Goal: Browse casually: Explore the website without a specific task or goal

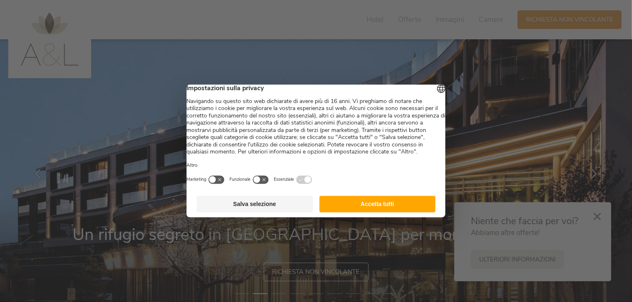
click at [358, 207] on button "Accetta tutti" at bounding box center [377, 204] width 116 height 17
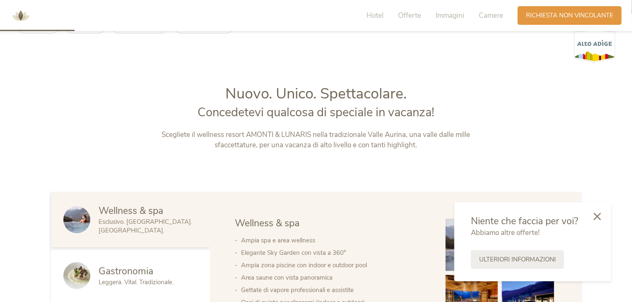
scroll to position [307, 0]
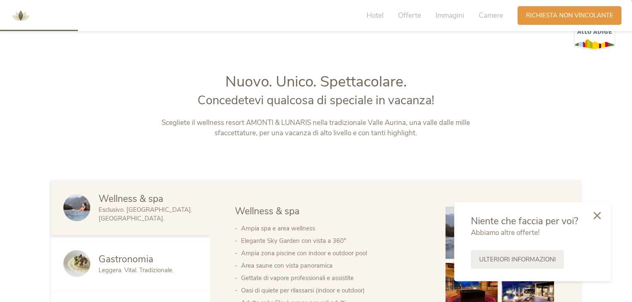
click at [601, 215] on div at bounding box center [597, 216] width 28 height 29
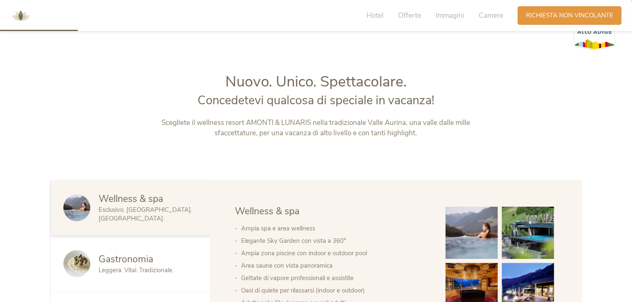
click at [471, 277] on img at bounding box center [472, 289] width 52 height 52
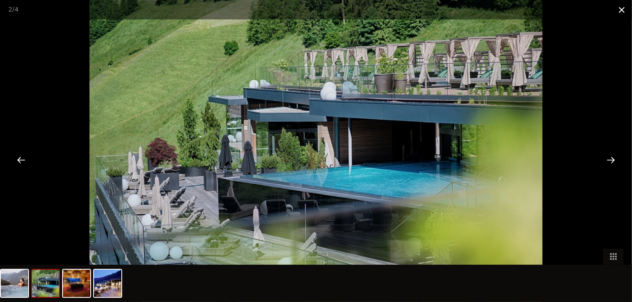
click at [624, 14] on span at bounding box center [621, 9] width 21 height 19
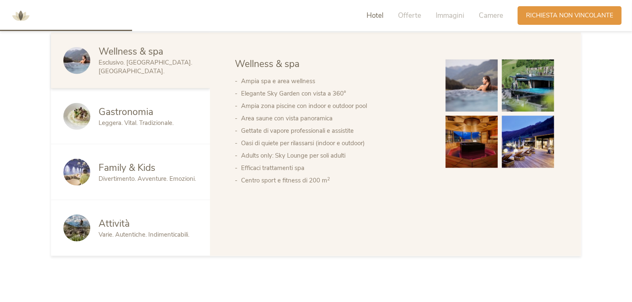
scroll to position [537, 0]
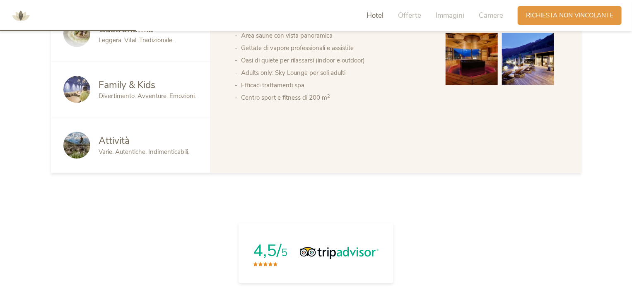
click at [140, 87] on span "Family & Kids" at bounding box center [127, 85] width 57 height 13
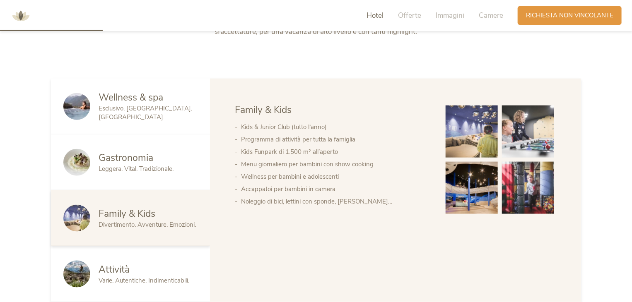
scroll to position [402, 0]
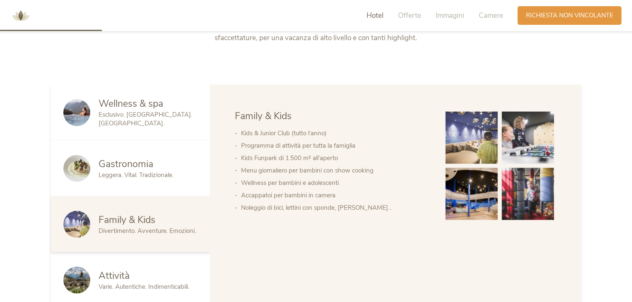
click at [493, 140] on img at bounding box center [472, 138] width 52 height 52
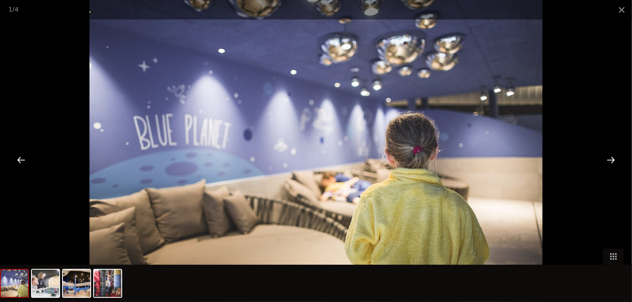
click at [604, 157] on div at bounding box center [611, 160] width 26 height 26
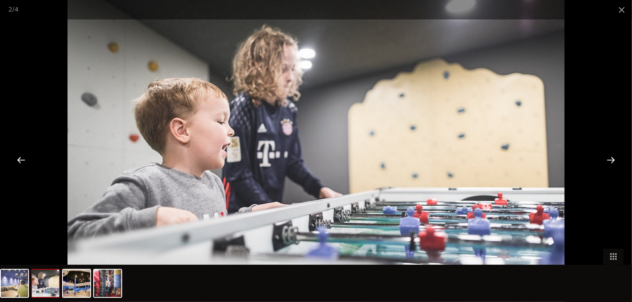
click at [604, 157] on div at bounding box center [611, 160] width 26 height 26
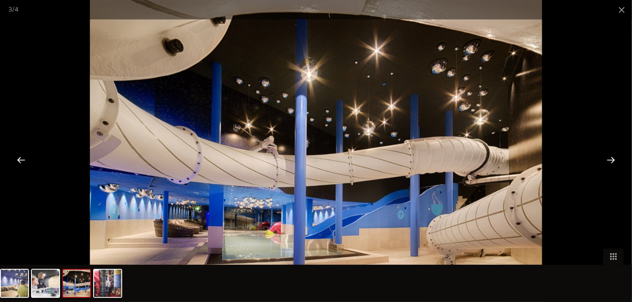
click at [604, 157] on div at bounding box center [611, 160] width 26 height 26
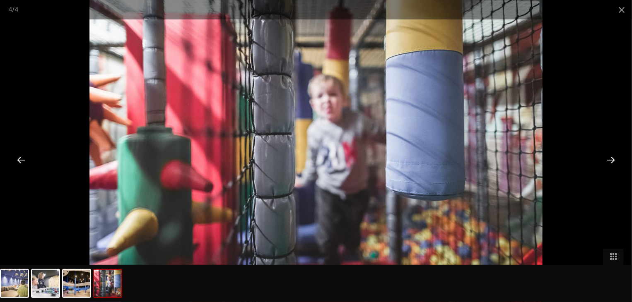
click at [604, 157] on div at bounding box center [611, 160] width 26 height 26
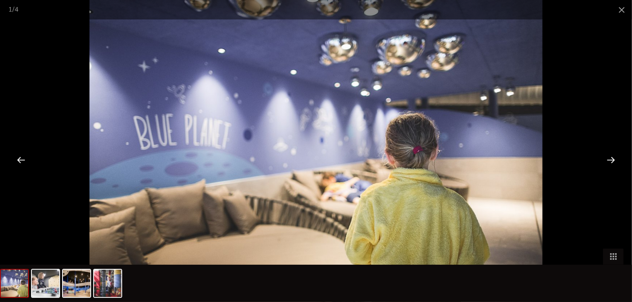
click at [604, 157] on div at bounding box center [611, 160] width 26 height 26
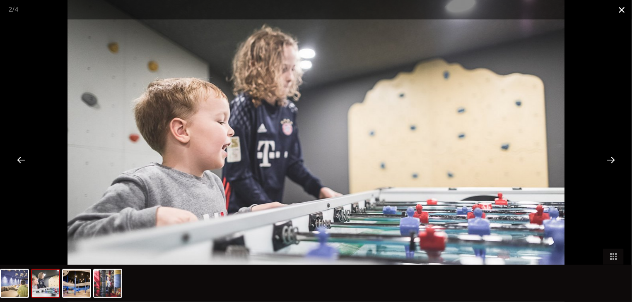
click at [620, 14] on span at bounding box center [621, 9] width 21 height 19
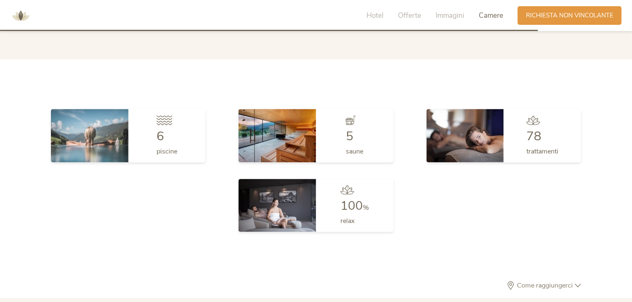
scroll to position [2187, 0]
